Goal: Task Accomplishment & Management: Complete application form

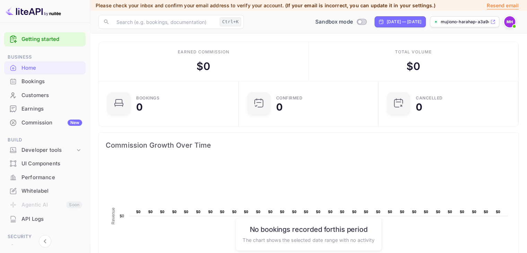
scroll to position [107, 130]
click at [493, 22] on icon at bounding box center [492, 21] width 5 height 5
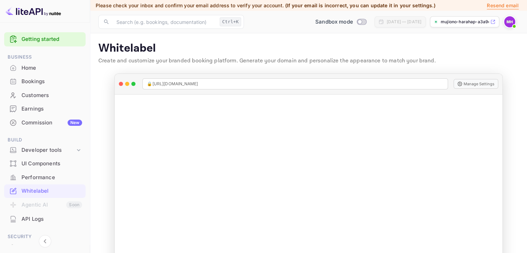
click at [511, 24] on span at bounding box center [513, 26] width 7 height 7
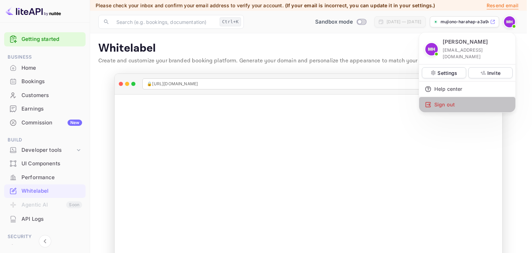
click at [445, 97] on div "Sign out" at bounding box center [467, 104] width 96 height 15
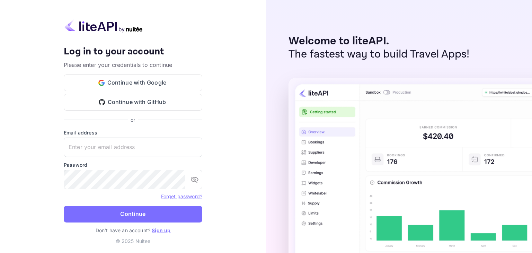
click at [162, 230] on link "Sign up" at bounding box center [161, 230] width 19 height 6
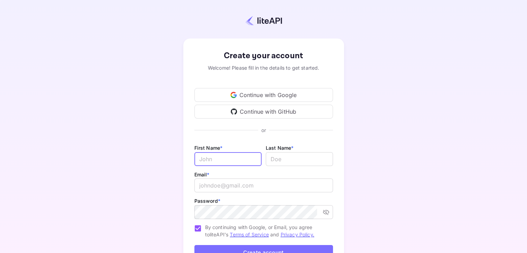
click at [224, 157] on input "Email *" at bounding box center [227, 159] width 67 height 14
type input "Aldo"
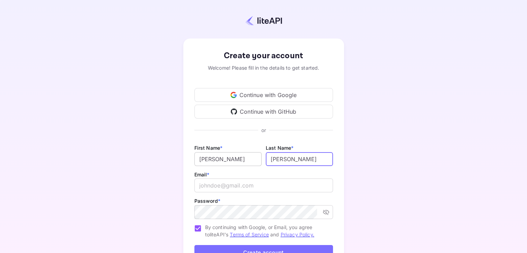
type input "Coy"
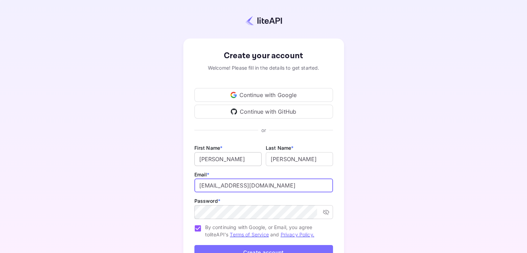
type input "hajidwiler@gmail.com"
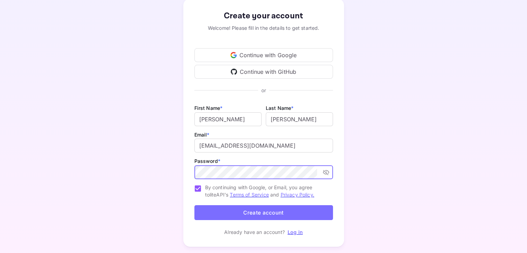
scroll to position [56, 0]
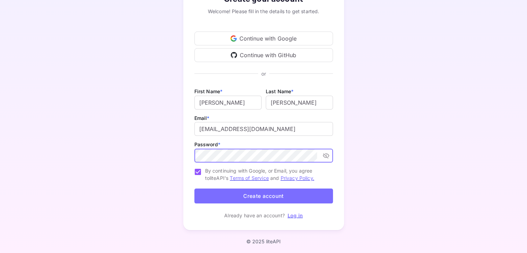
click at [265, 192] on button "Create account" at bounding box center [263, 195] width 139 height 15
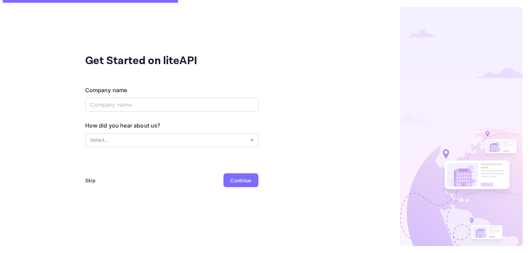
scroll to position [0, 0]
click at [89, 178] on div "Skip" at bounding box center [90, 180] width 11 height 7
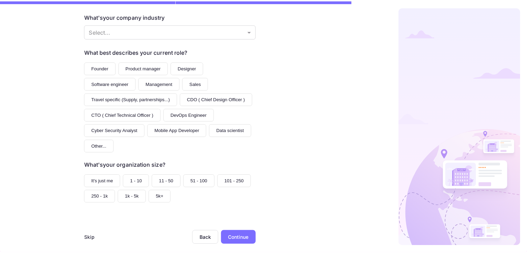
scroll to position [83, 0]
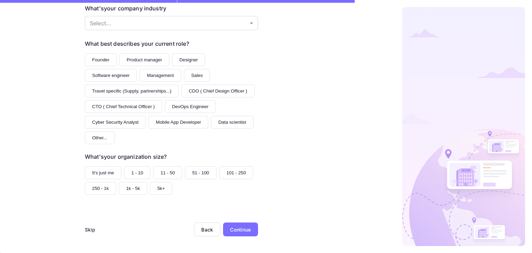
click at [88, 229] on div "Skip" at bounding box center [90, 229] width 11 height 7
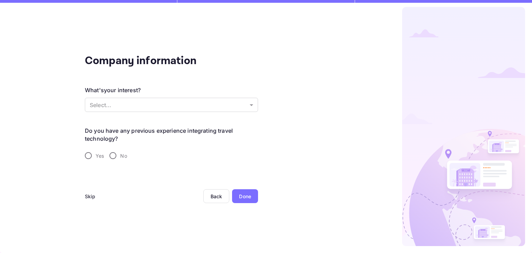
click at [90, 197] on div "Skip" at bounding box center [90, 196] width 11 height 7
